Goal: Task Accomplishment & Management: Use online tool/utility

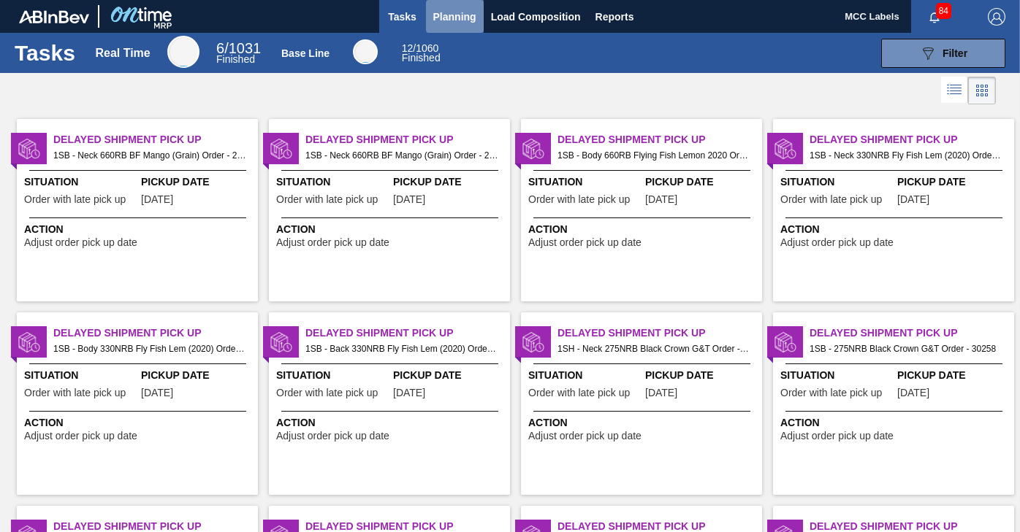
click at [449, 12] on span "Planning" at bounding box center [454, 17] width 43 height 18
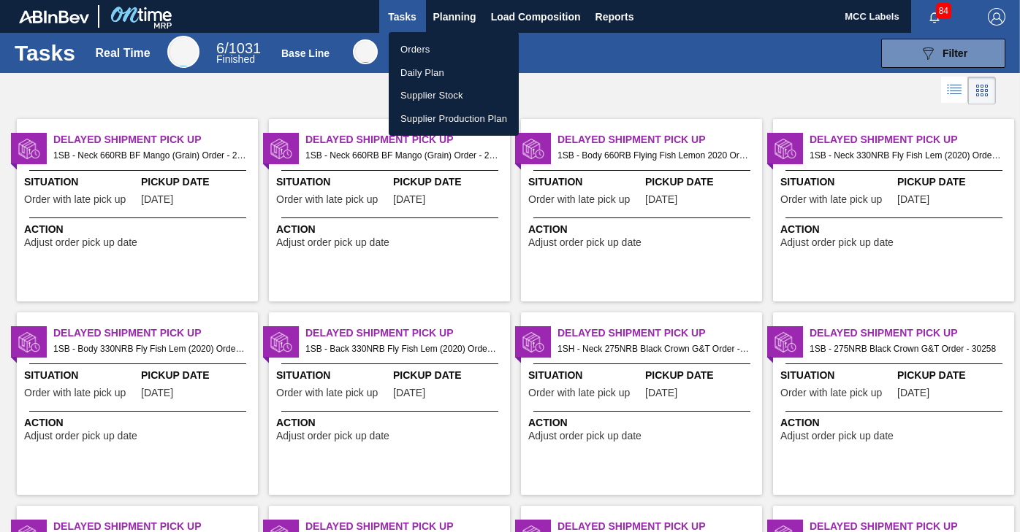
click at [407, 48] on li "Orders" at bounding box center [454, 49] width 130 height 23
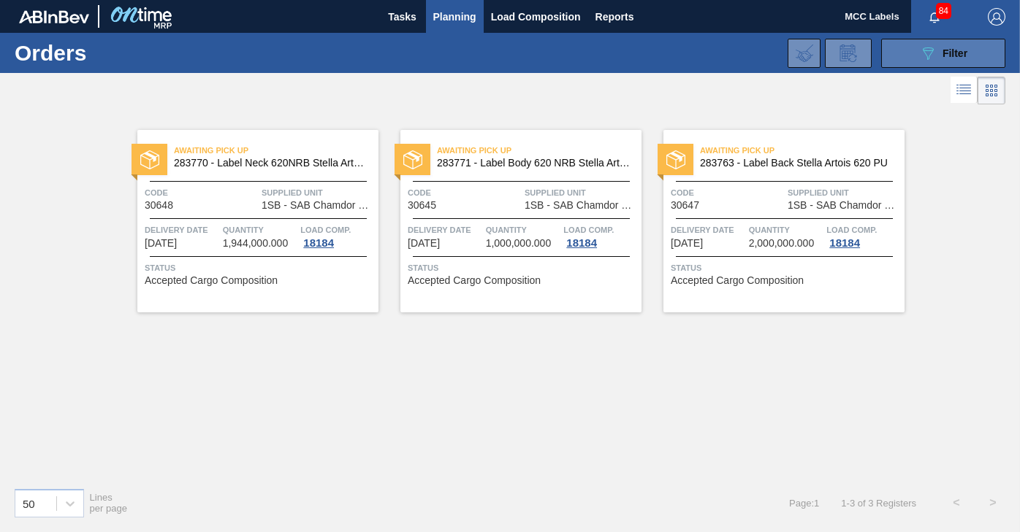
click at [895, 45] on button "089F7B8B-B2A5-4AFE-B5C0-19BA573D28AC Filter" at bounding box center [943, 53] width 124 height 29
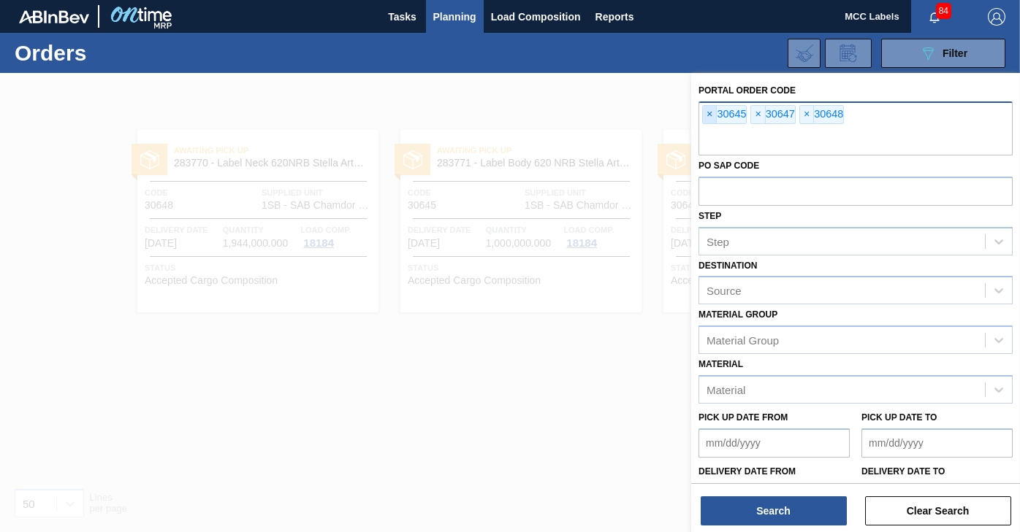
click at [706, 115] on span "×" at bounding box center [710, 115] width 14 height 18
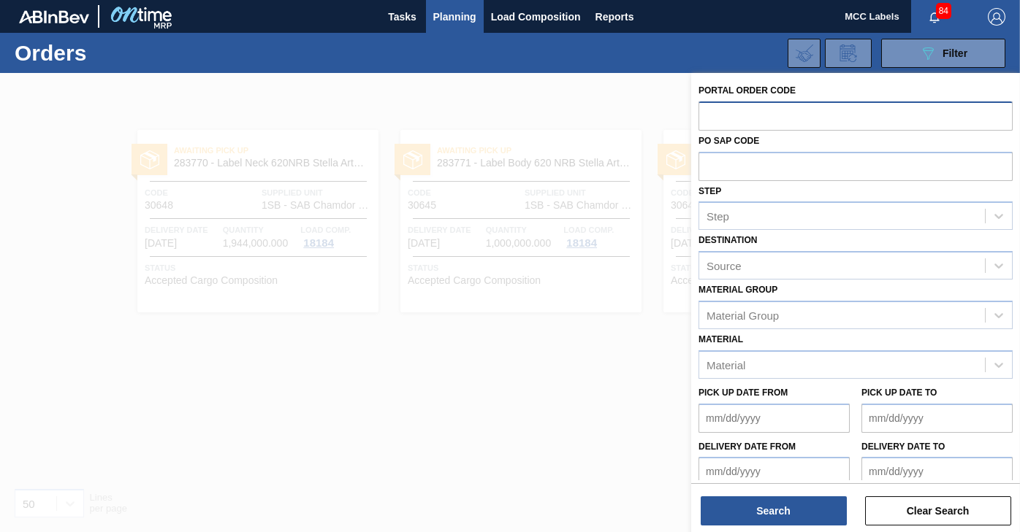
click at [706, 115] on input "text" at bounding box center [855, 116] width 314 height 28
type input "30842"
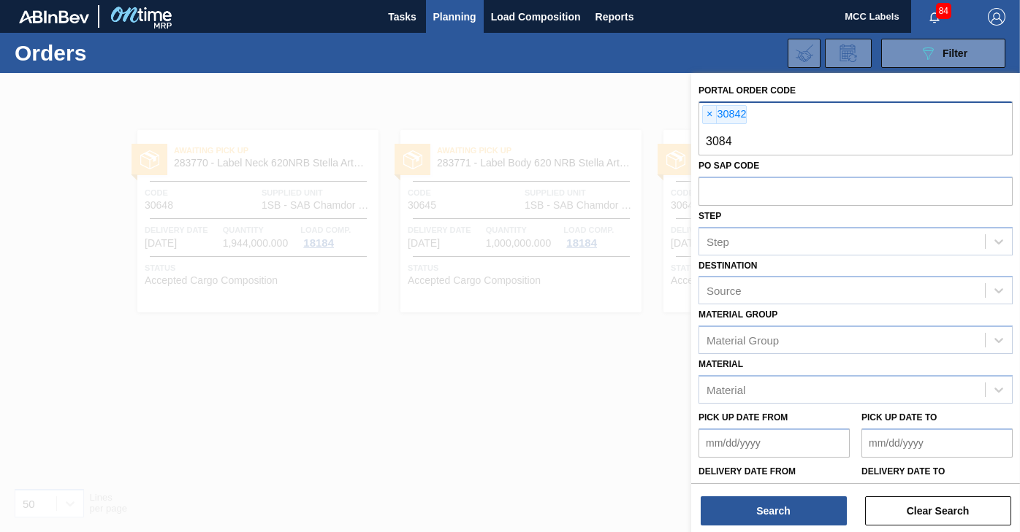
type input "30844"
type input "3"
type input "30843"
type input "30844"
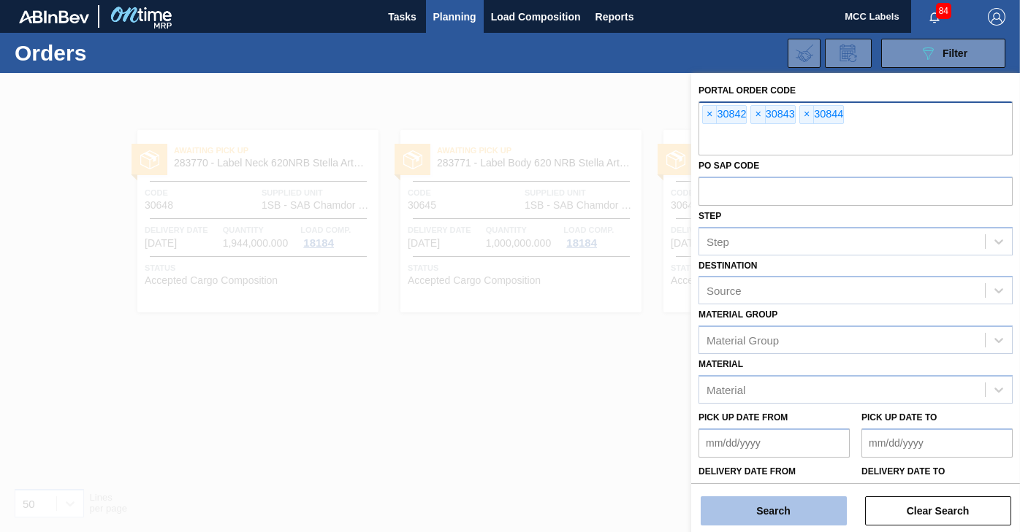
click at [751, 515] on button "Search" at bounding box center [773, 511] width 146 height 29
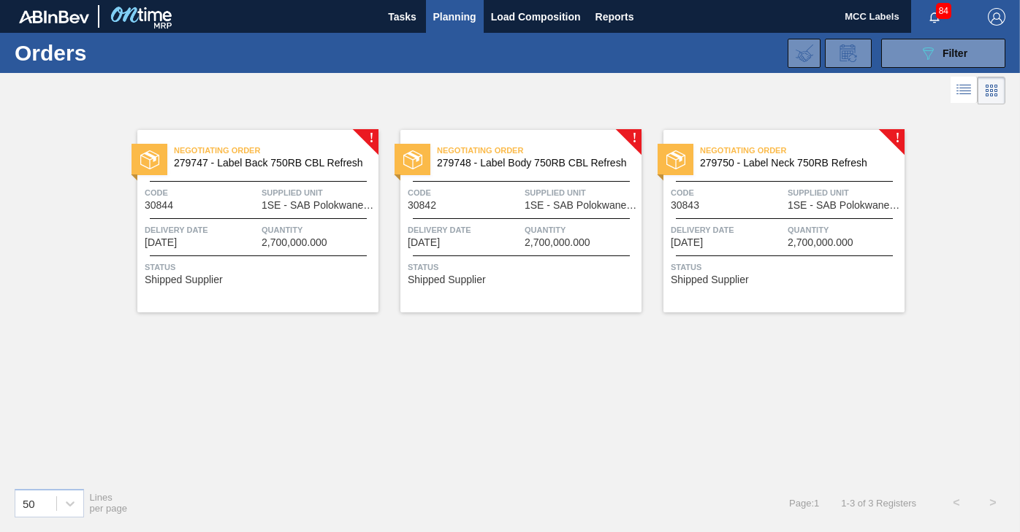
click at [237, 211] on div "Negotiating Order 279747 - Label Back 750RB CBL Refresh Code 30844 Supplied Uni…" at bounding box center [257, 221] width 241 height 183
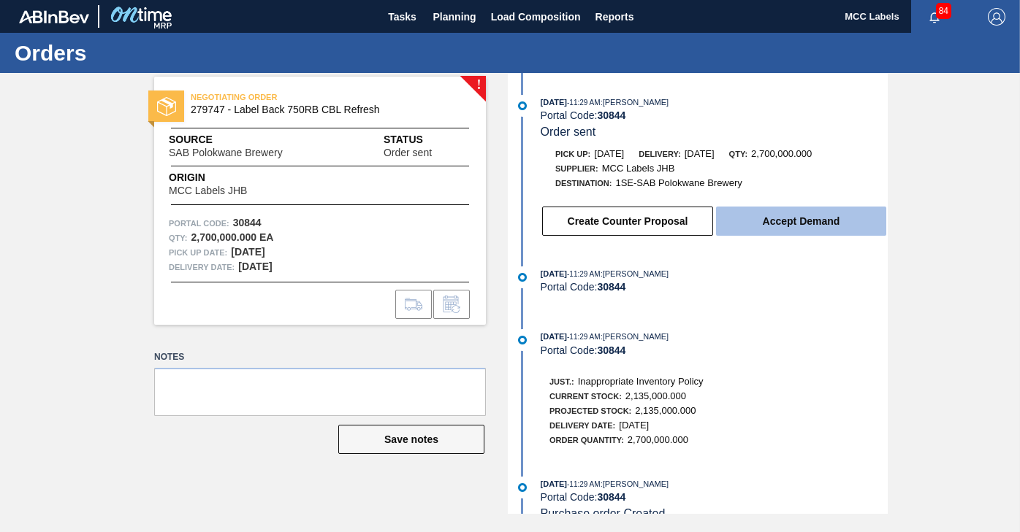
click at [782, 221] on button "Accept Demand" at bounding box center [801, 221] width 170 height 29
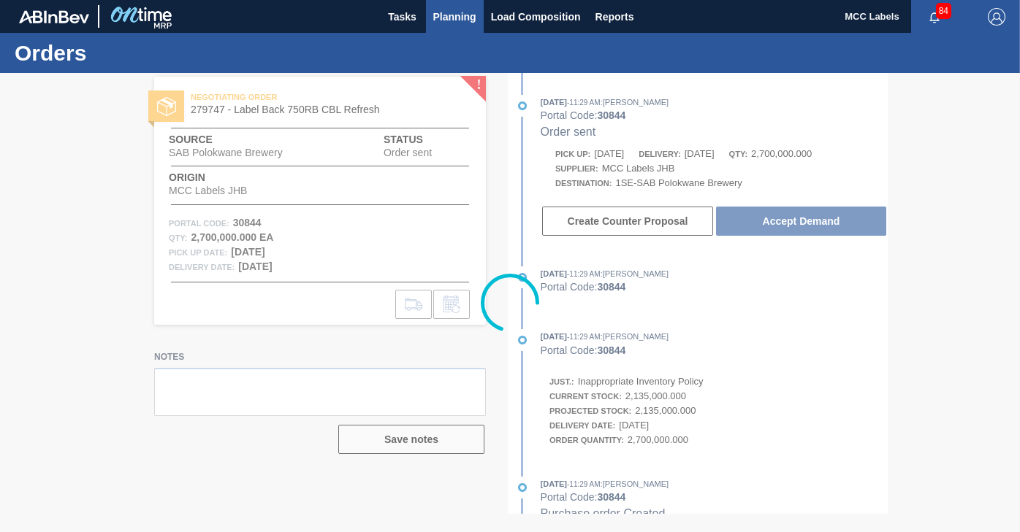
click at [462, 16] on span "Planning" at bounding box center [454, 17] width 43 height 18
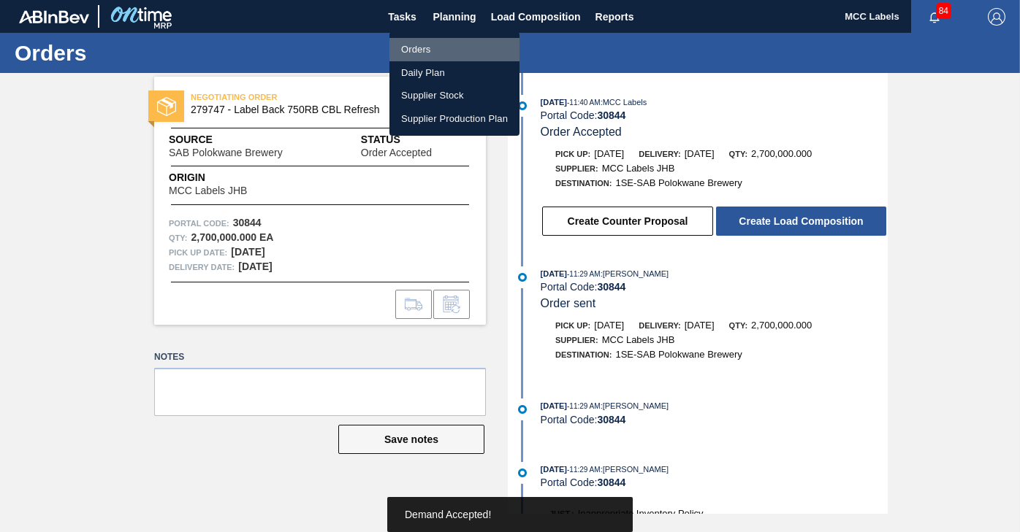
click at [421, 43] on li "Orders" at bounding box center [454, 49] width 130 height 23
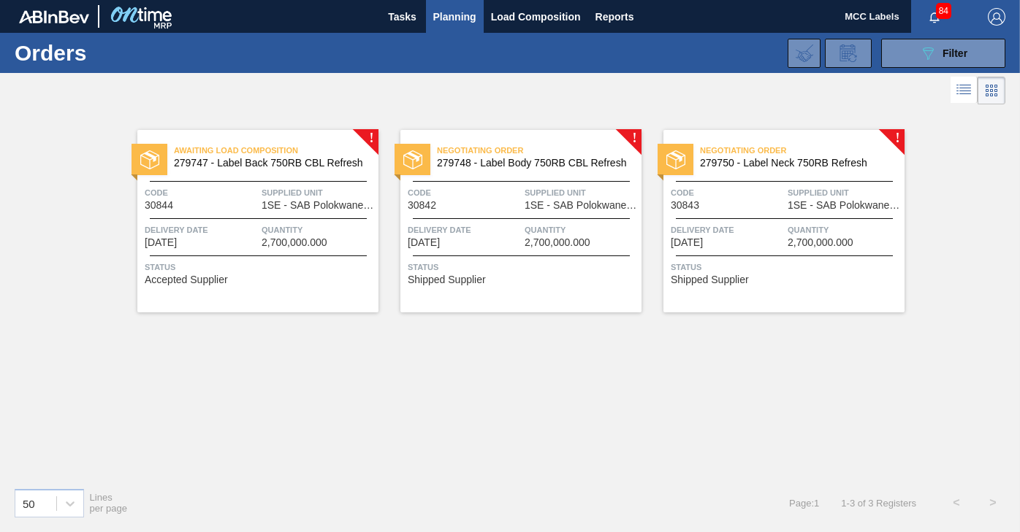
click at [572, 243] on span "2,700,000.000" at bounding box center [557, 242] width 66 height 11
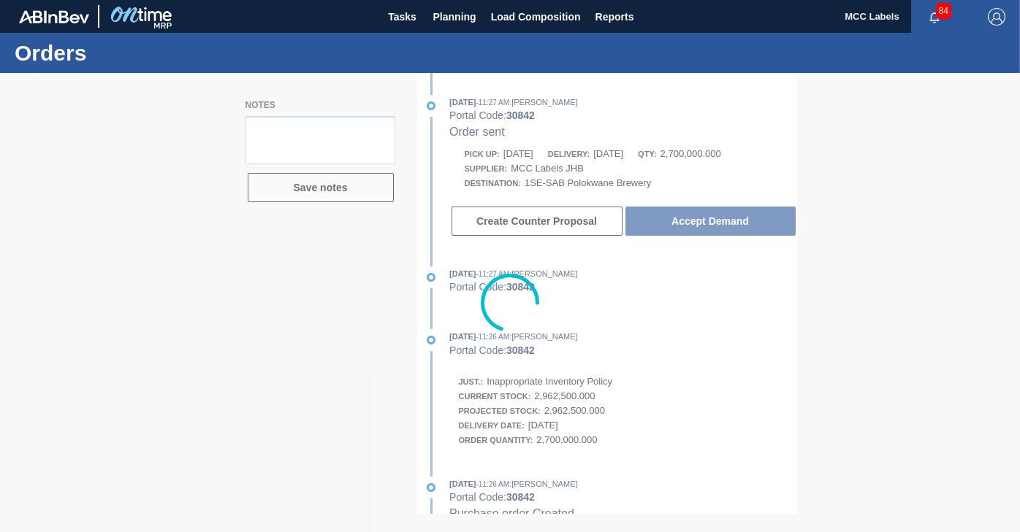
click at [735, 222] on div at bounding box center [510, 302] width 1020 height 459
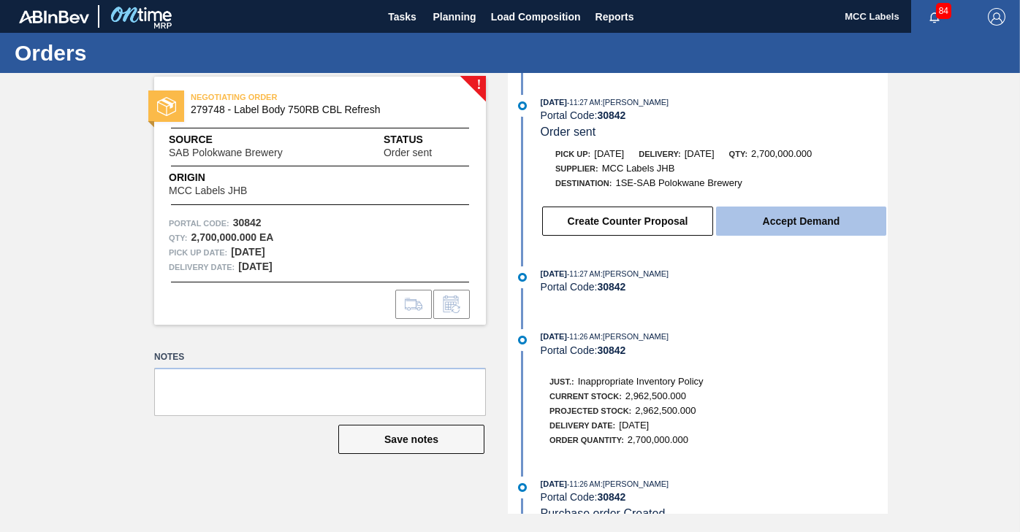
click at [738, 221] on button "Accept Demand" at bounding box center [801, 221] width 170 height 29
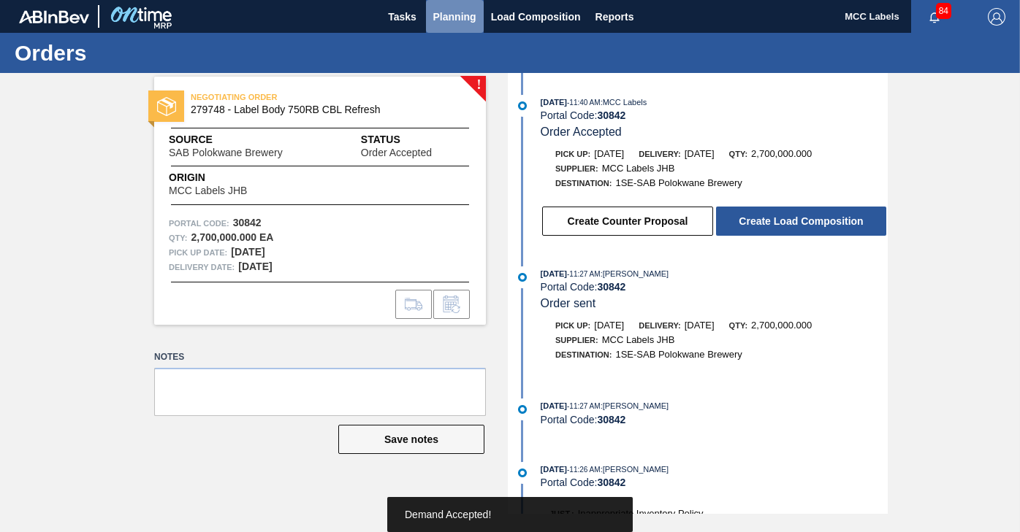
click at [452, 15] on span "Planning" at bounding box center [454, 17] width 43 height 18
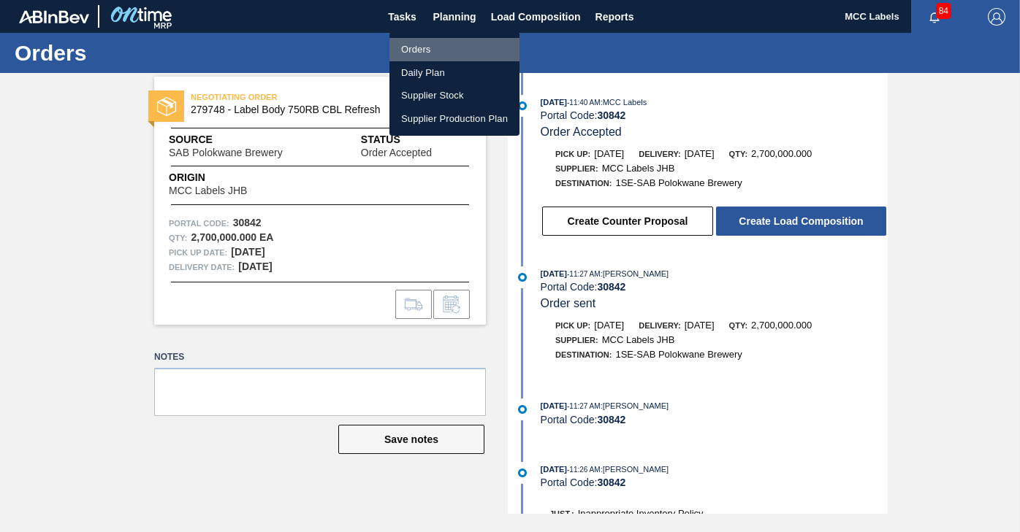
click at [425, 54] on li "Orders" at bounding box center [454, 49] width 130 height 23
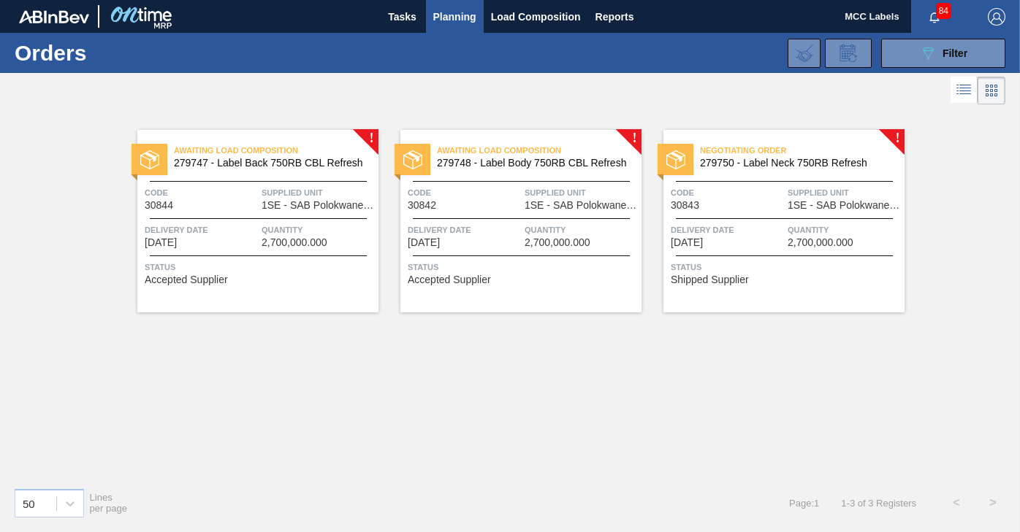
click at [742, 229] on span "Delivery Date" at bounding box center [727, 230] width 113 height 15
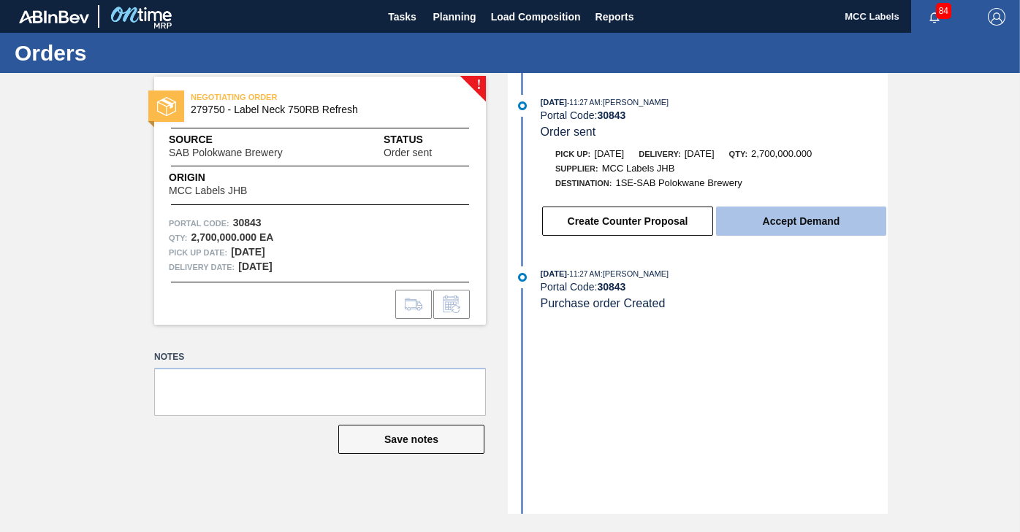
click at [782, 229] on button "Accept Demand" at bounding box center [801, 221] width 170 height 29
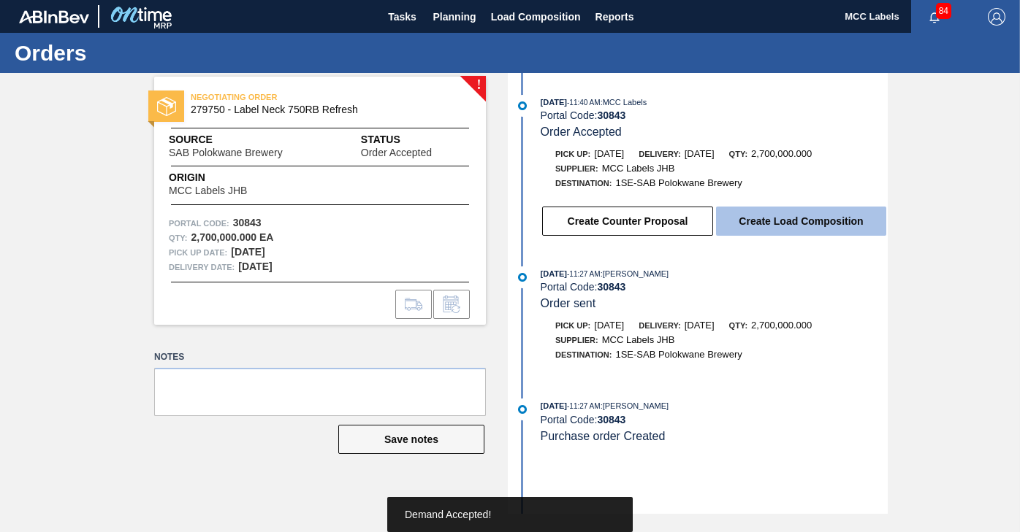
click at [751, 225] on button "Create Load Composition" at bounding box center [801, 221] width 170 height 29
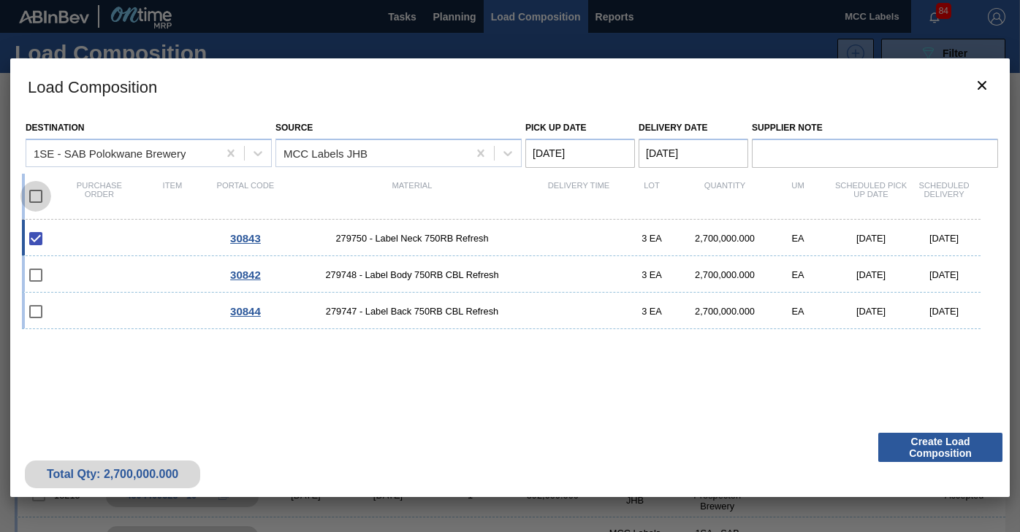
click at [42, 197] on input "checkbox" at bounding box center [35, 196] width 31 height 31
checkbox input "true"
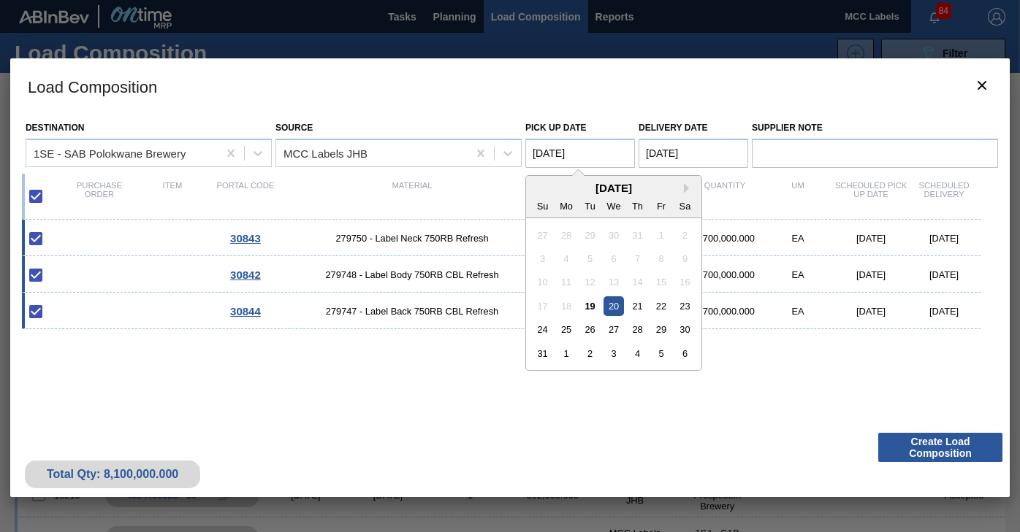
click at [590, 147] on Date "[DATE]" at bounding box center [580, 153] width 110 height 29
click at [639, 308] on div "21" at bounding box center [637, 307] width 20 height 20
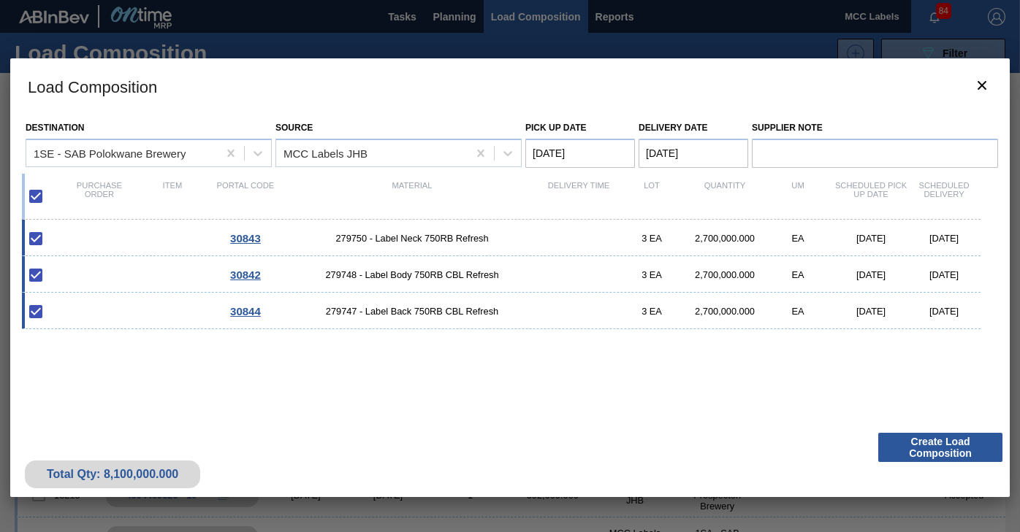
click at [601, 156] on Date "[DATE]" at bounding box center [580, 153] width 110 height 29
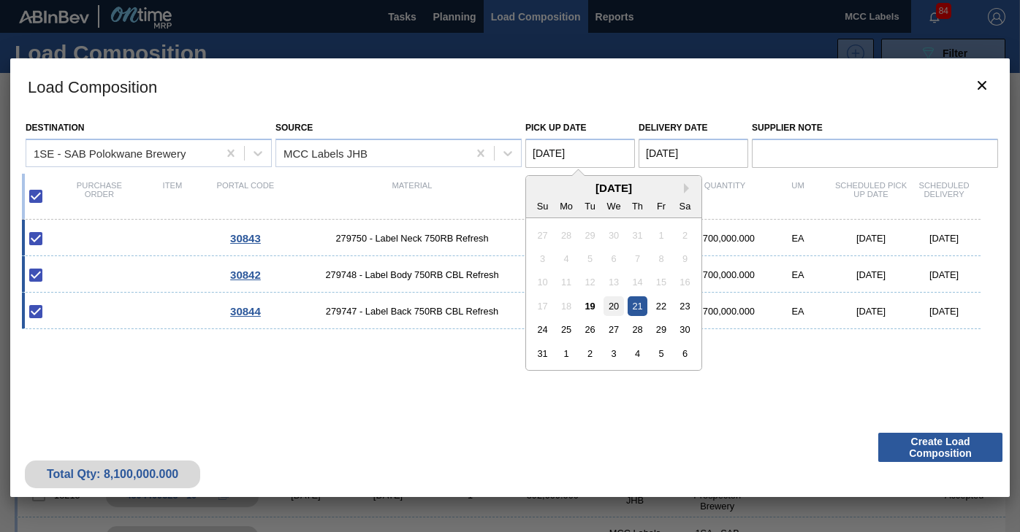
click at [614, 307] on div "20" at bounding box center [613, 307] width 20 height 20
type Date "[DATE]"
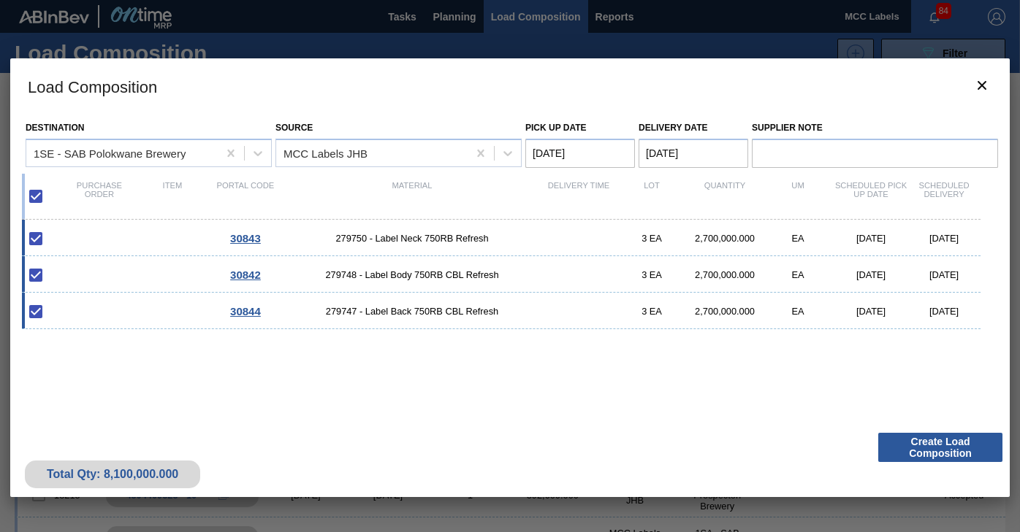
click at [681, 157] on Date "[DATE]" at bounding box center [693, 153] width 110 height 29
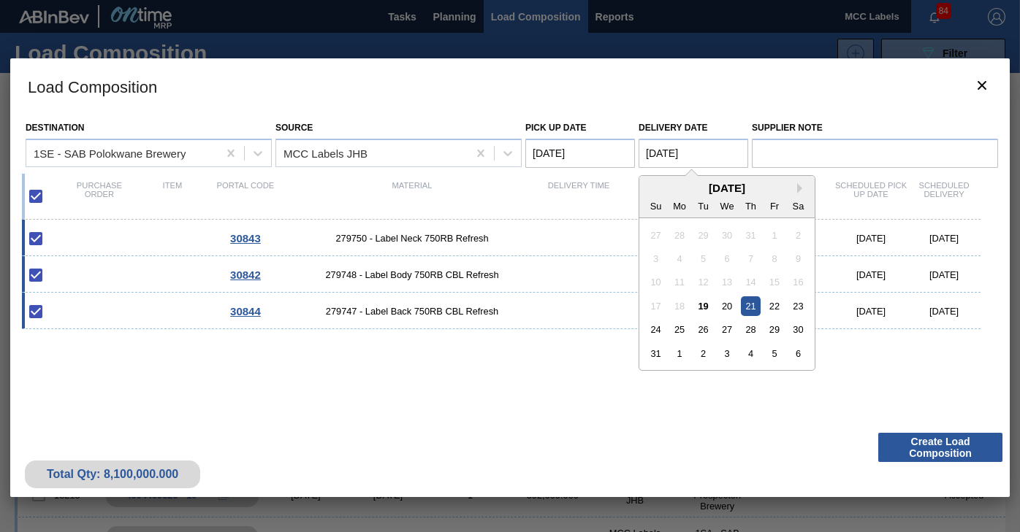
click at [753, 308] on div "21" at bounding box center [751, 307] width 20 height 20
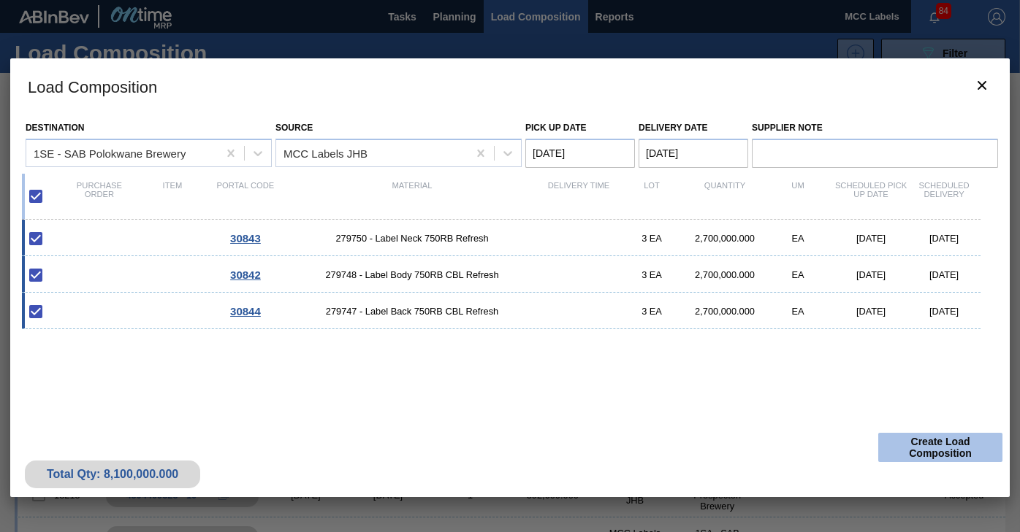
click at [912, 438] on button "Create Load Composition" at bounding box center [940, 447] width 124 height 29
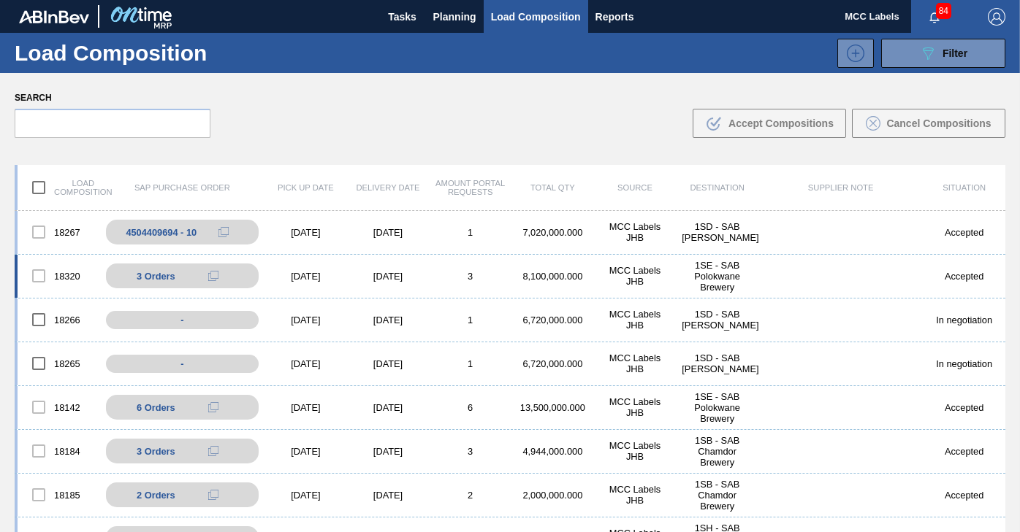
click at [391, 278] on div "[DATE]" at bounding box center [388, 276] width 83 height 11
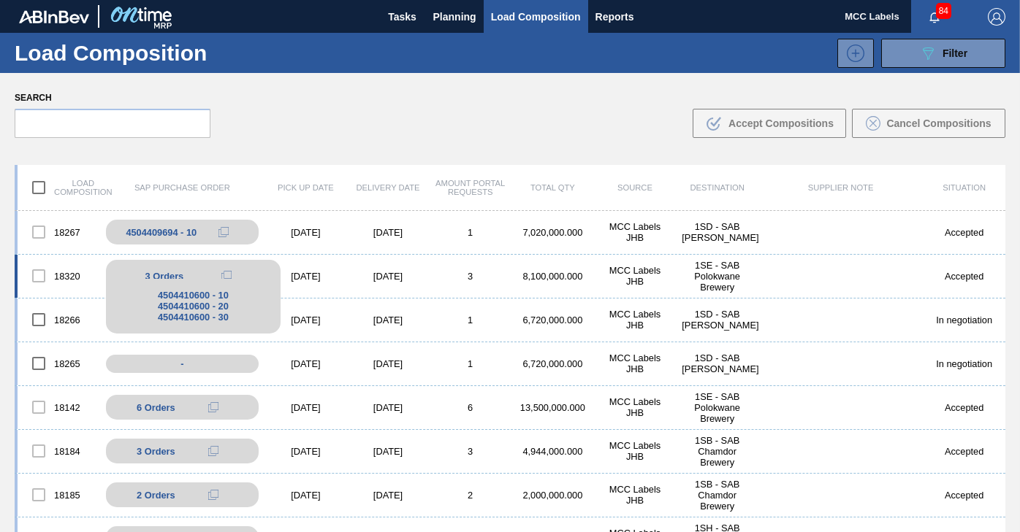
click at [236, 277] on button at bounding box center [226, 276] width 29 height 18
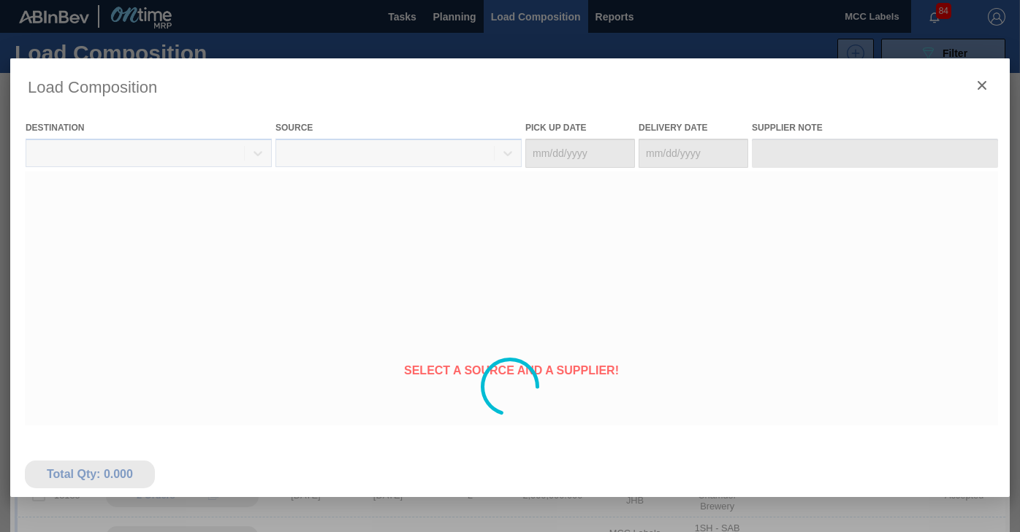
type Date "[DATE]"
